Goal: Task Accomplishment & Management: Manage account settings

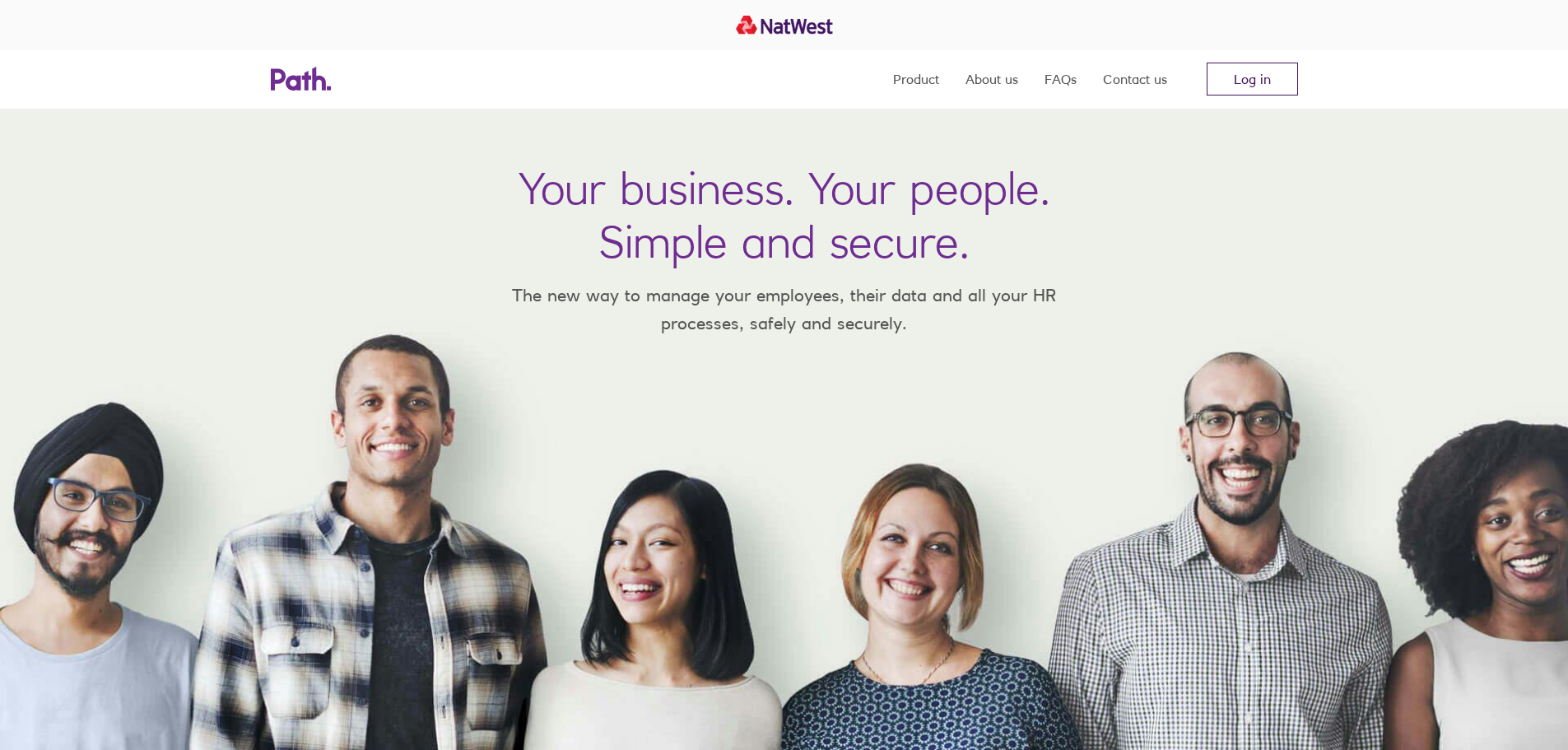
drag, startPoint x: 0, startPoint y: 0, endPoint x: 1273, endPoint y: 81, distance: 1275.6
click at [1273, 81] on link "Log in" at bounding box center [1252, 79] width 92 height 33
